Goal: Task Accomplishment & Management: Use online tool/utility

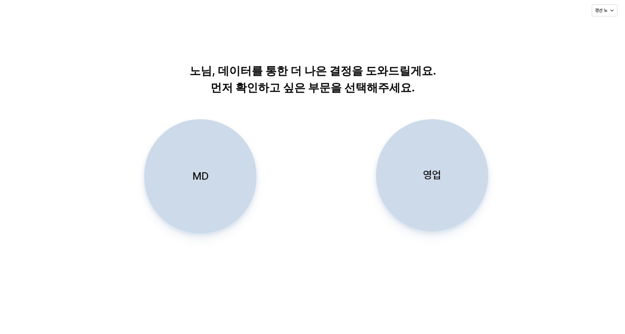
click at [236, 188] on div "MD" at bounding box center [200, 177] width 105 height 114
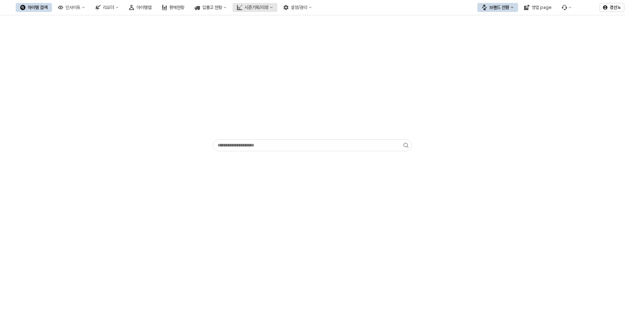
click at [268, 7] on div "시즌기획/리뷰" at bounding box center [256, 7] width 24 height 5
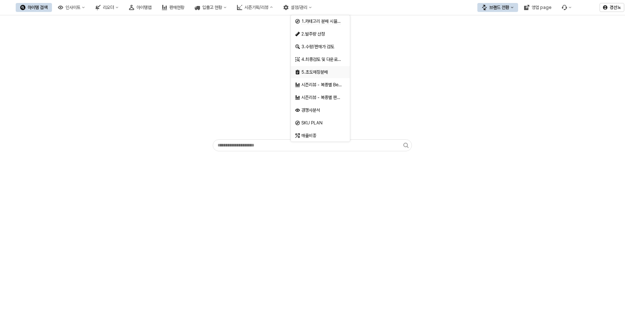
click at [313, 72] on div "5.초도매장분배" at bounding box center [321, 72] width 40 height 6
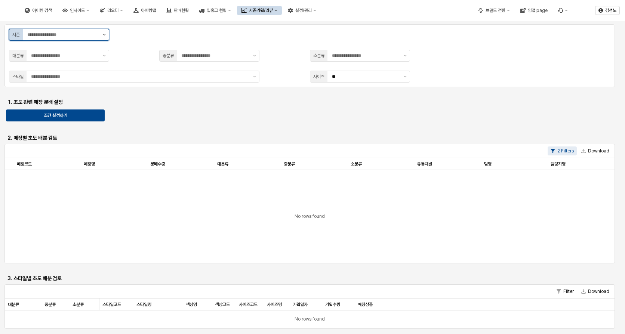
click at [104, 33] on button "제안 사항 표시" at bounding box center [104, 34] width 9 height 11
click at [27, 75] on div "S7" at bounding box center [57, 76] width 86 height 6
type input "**"
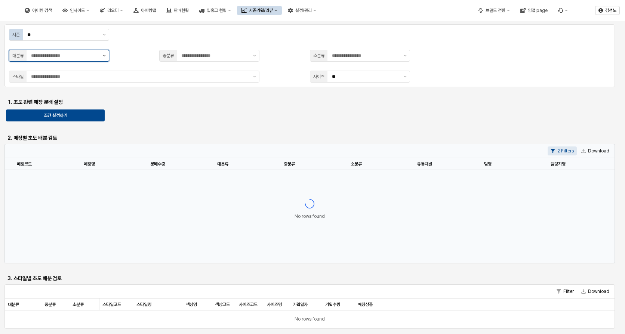
click at [102, 55] on button "제안 사항 표시" at bounding box center [104, 55] width 9 height 11
click at [47, 81] on div "유아복" at bounding box center [60, 84] width 78 height 6
type input "***"
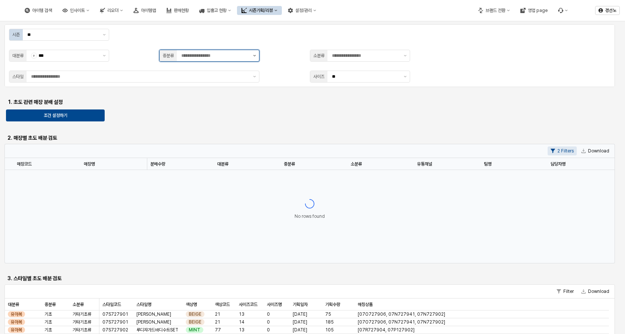
click at [253, 56] on icon "제안 사항 표시" at bounding box center [254, 55] width 3 height 1
click at [192, 97] on div "상하" at bounding box center [211, 96] width 78 height 6
type input "**"
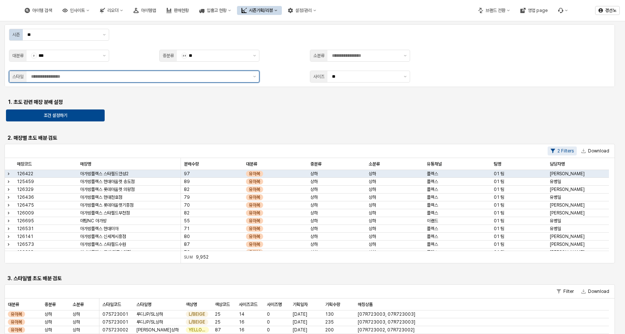
click at [68, 74] on input "App Frame" at bounding box center [140, 76] width 218 height 7
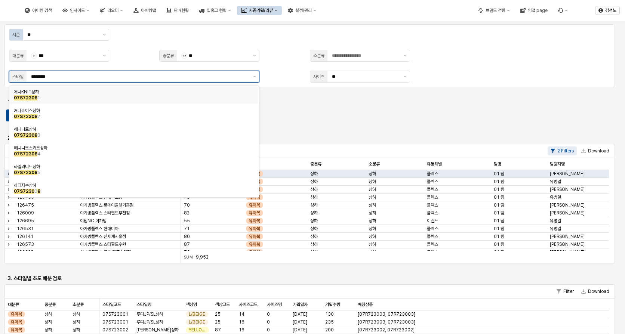
type input "*********"
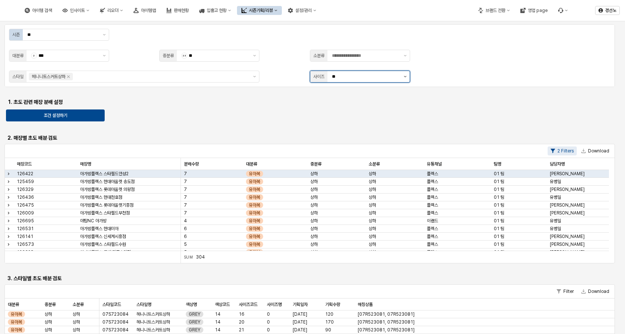
click at [405, 77] on icon "제안 사항 표시" at bounding box center [405, 76] width 3 height 1
click at [403, 78] on button "제안 사항 표시" at bounding box center [405, 76] width 9 height 11
click at [406, 76] on button "제안 사항 표시" at bounding box center [405, 76] width 9 height 11
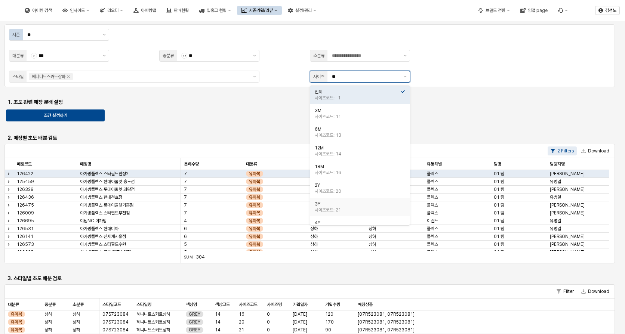
click at [341, 209] on div "사이즈코드: 21" at bounding box center [358, 210] width 86 height 6
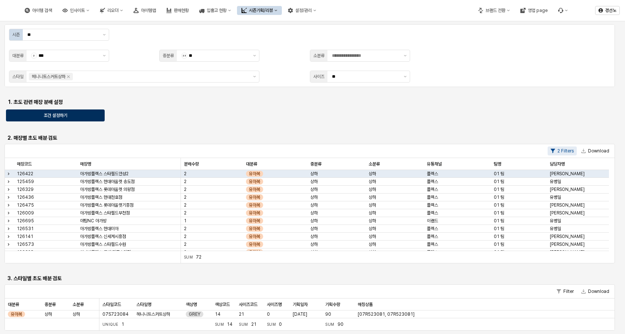
click at [82, 114] on div "조건 설정하기" at bounding box center [55, 115] width 92 height 11
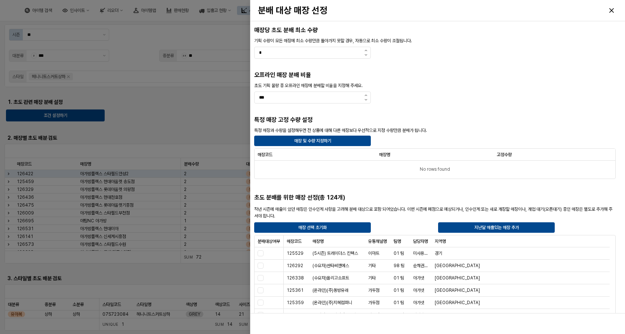
click at [201, 121] on div at bounding box center [312, 167] width 625 height 334
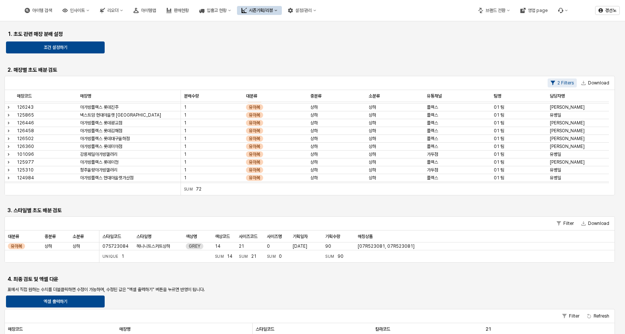
scroll to position [31, 0]
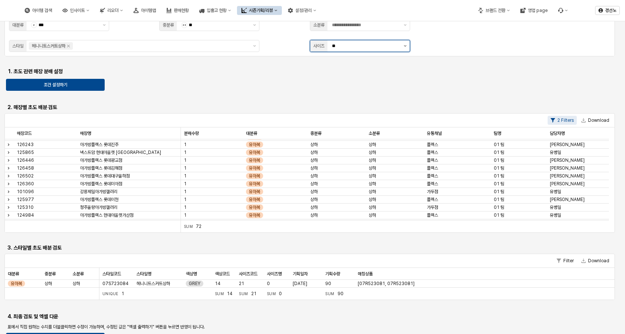
click at [403, 45] on button "제안 사항 표시" at bounding box center [405, 45] width 9 height 11
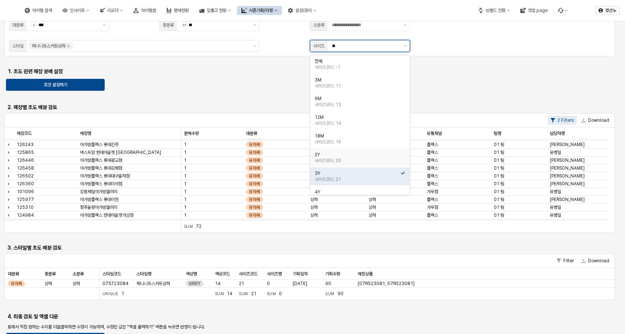
click at [338, 157] on div "2Y" at bounding box center [358, 155] width 86 height 6
type input "**"
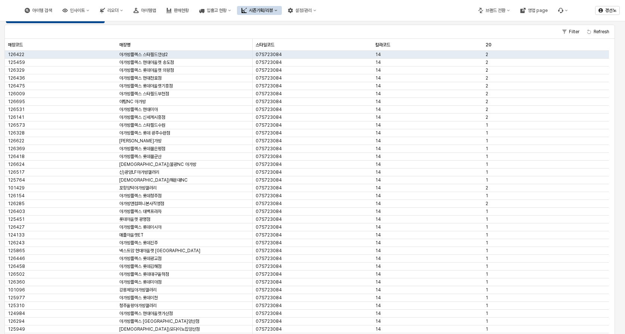
scroll to position [389, 0]
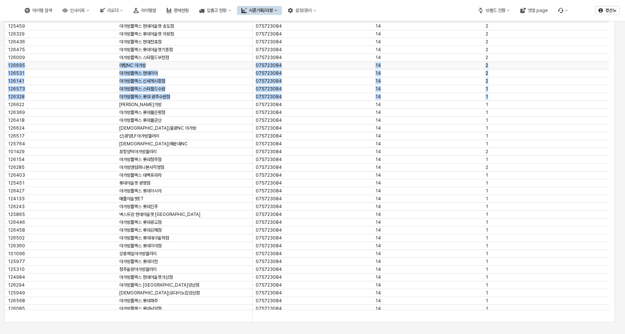
drag, startPoint x: 609, startPoint y: 99, endPoint x: 609, endPoint y: 59, distance: 40.7
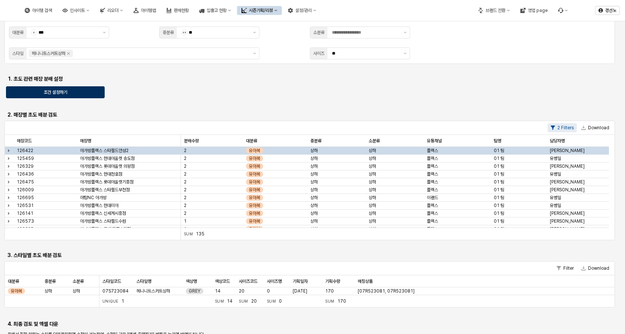
scroll to position [0, 0]
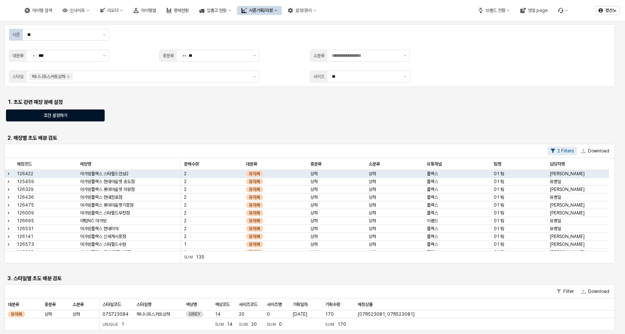
click at [72, 115] on div "조건 설정하기" at bounding box center [55, 115] width 92 height 11
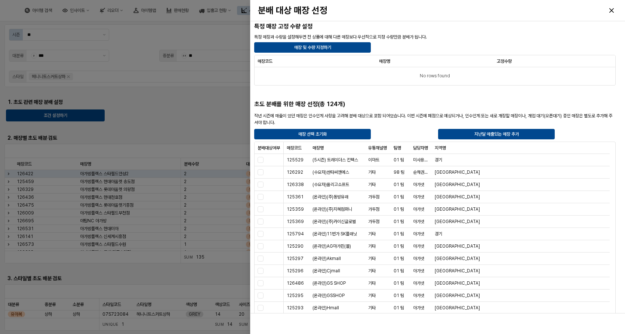
scroll to position [92, 0]
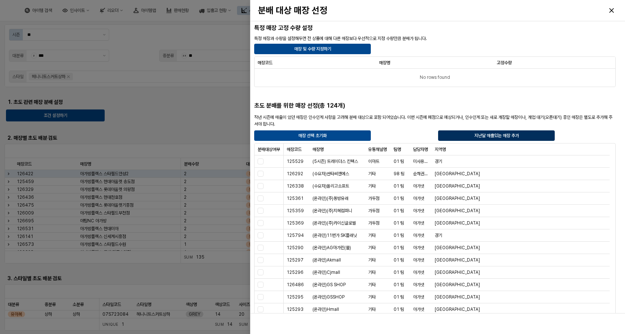
click at [512, 135] on p "지난달 매출있는 매장 추가" at bounding box center [496, 136] width 44 height 6
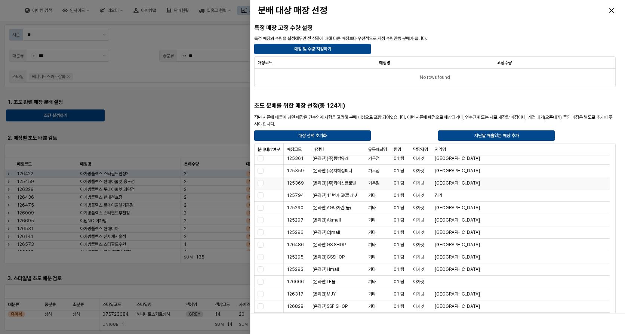
scroll to position [0, 0]
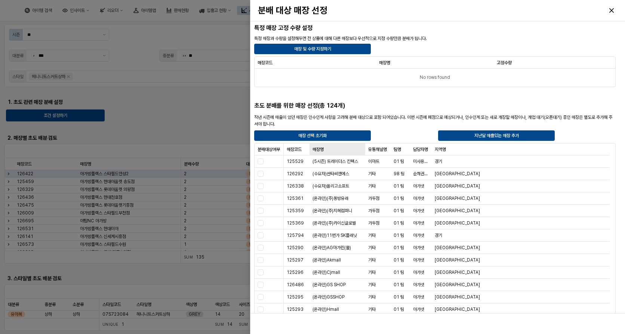
click at [330, 150] on div "매장명 매장명" at bounding box center [337, 150] width 56 height 12
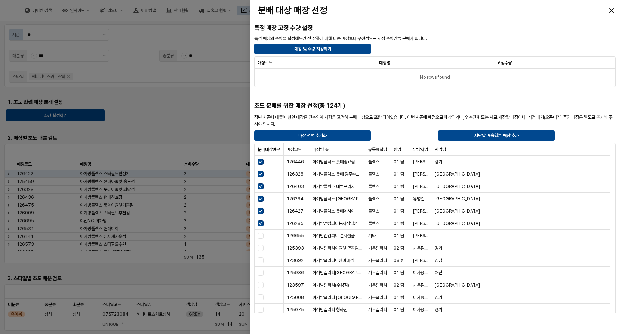
scroll to position [2467, 0]
